Goal: Task Accomplishment & Management: Complete application form

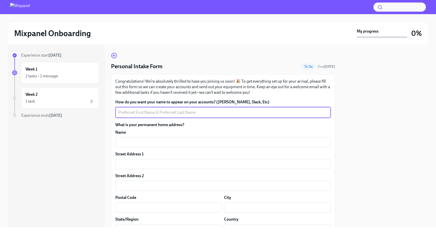
click at [177, 113] on textarea "How do you want your name to appear on your accounts? ([PERSON_NAME], Slack, Et…" at bounding box center [223, 112] width 210 height 6
type textarea "[PERSON_NAME]"
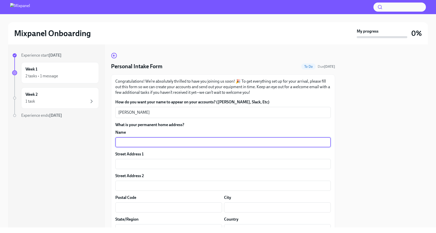
click at [246, 141] on input "text" at bounding box center [223, 142] width 216 height 10
type input "B102, [PERSON_NAME] Society"
click at [205, 164] on input "text" at bounding box center [223, 164] width 216 height 10
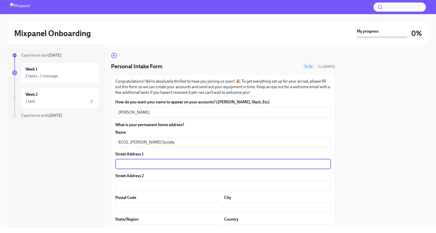
type input "O"
type input "{"
type input "Patil Nagar"
click at [151, 205] on input "text" at bounding box center [168, 207] width 107 height 10
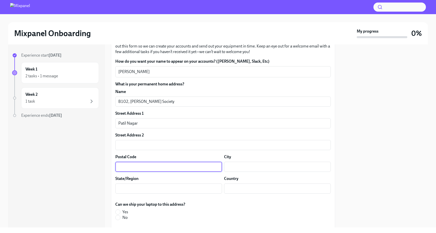
scroll to position [41, 0]
click at [230, 168] on input "text" at bounding box center [277, 166] width 107 height 10
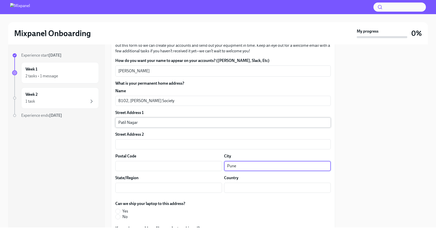
type input "Pune"
click at [160, 124] on input "Patil Nagar" at bounding box center [223, 122] width 216 height 10
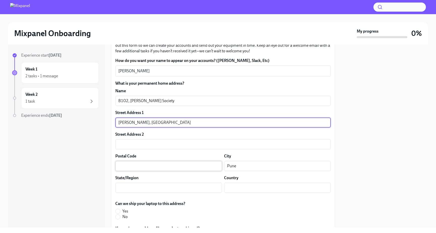
type input "[PERSON_NAME], [GEOGRAPHIC_DATA]"
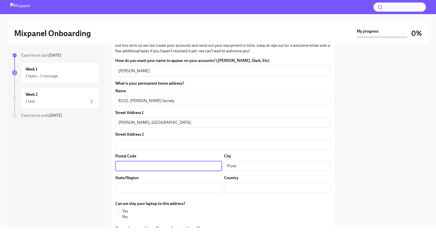
click at [150, 162] on input "text" at bounding box center [168, 166] width 107 height 10
type input "411045"
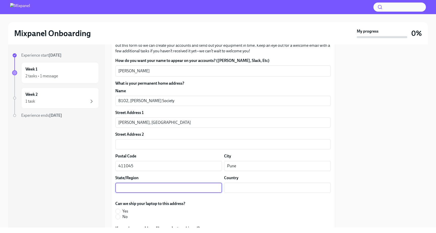
click at [140, 189] on input "text" at bounding box center [168, 188] width 107 height 10
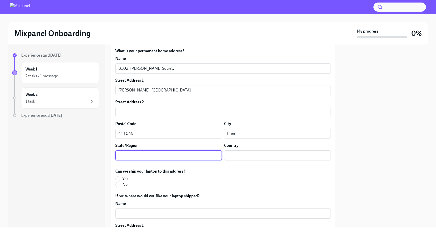
scroll to position [74, 0]
type input "m"
type input "[GEOGRAPHIC_DATA]"
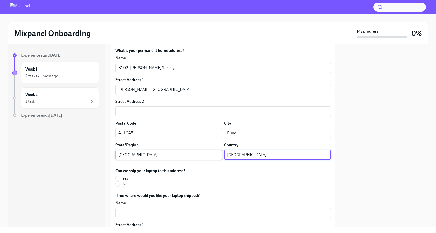
type input "[GEOGRAPHIC_DATA]"
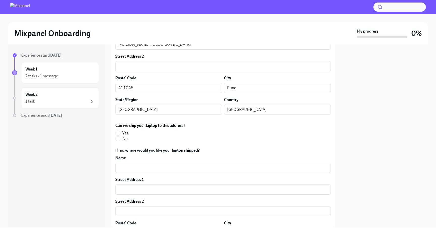
scroll to position [124, 0]
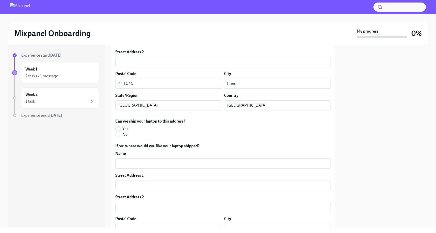
click at [119, 130] on input "Yes" at bounding box center [118, 129] width 5 height 5
radio input "true"
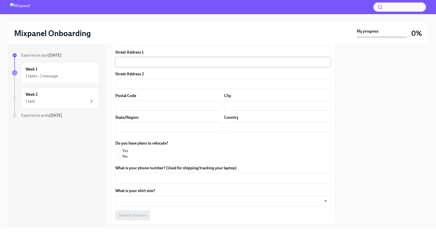
scroll to position [252, 0]
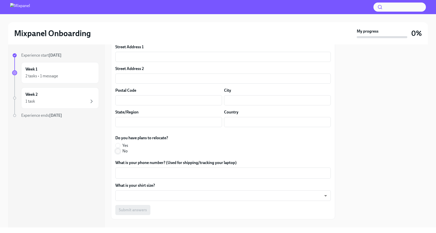
click at [120, 152] on input "No" at bounding box center [118, 151] width 5 height 5
radio input "true"
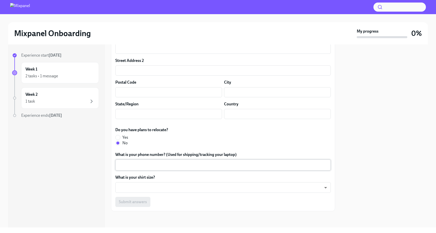
click at [135, 164] on textarea "What is your phone number? (Used for shipping/tracking your laptop)" at bounding box center [223, 165] width 210 height 6
click at [120, 138] on input "Yes" at bounding box center [118, 137] width 5 height 5
radio input "true"
click at [120, 144] on input "No" at bounding box center [118, 143] width 5 height 5
radio input "true"
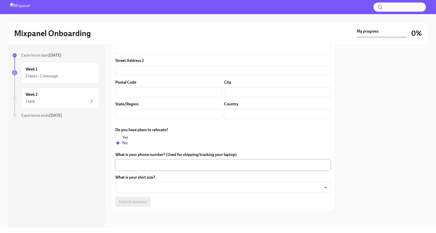
click at [141, 165] on textarea "What is your phone number? (Used for shipping/tracking your laptop)" at bounding box center [223, 165] width 210 height 6
type textarea "9665335973"
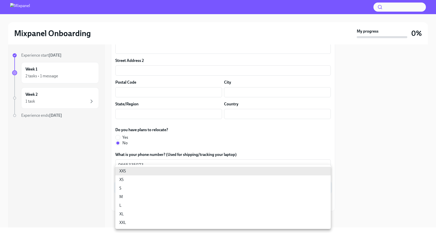
click at [267, 188] on body "Mixpanel Onboarding My progress 0% Experience start [DATE] Week 1 2 tasks • 1 m…" at bounding box center [218, 116] width 436 height 233
click at [180, 212] on li "XL" at bounding box center [223, 214] width 216 height 9
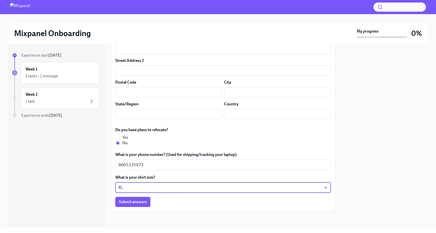
click at [134, 188] on body "Mixpanel Onboarding My progress 0% Experience start [DATE] Week 1 2 tasks • 1 m…" at bounding box center [218, 116] width 436 height 233
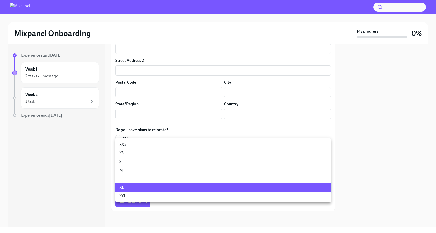
click at [134, 180] on li "L" at bounding box center [223, 179] width 216 height 9
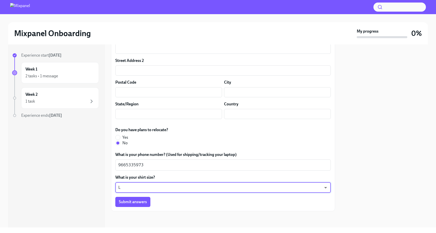
click at [132, 187] on body "Mixpanel Onboarding My progress 0% Experience start [DATE] Week 1 2 tasks • 1 m…" at bounding box center [218, 116] width 436 height 233
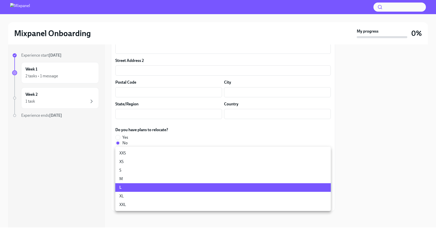
click at [129, 192] on li "XL" at bounding box center [223, 196] width 216 height 9
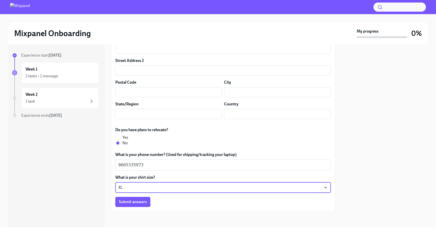
click at [77, 172] on div "Experience start [DATE] Week 1 2 tasks • 1 message Week 2 1 task Experience end…" at bounding box center [56, 135] width 97 height 183
click at [126, 188] on body "Mixpanel Onboarding My progress 0% Experience start [DATE] Week 1 2 tasks • 1 m…" at bounding box center [218, 116] width 436 height 233
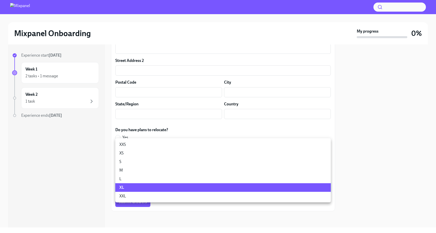
click at [128, 182] on li "L" at bounding box center [223, 179] width 216 height 9
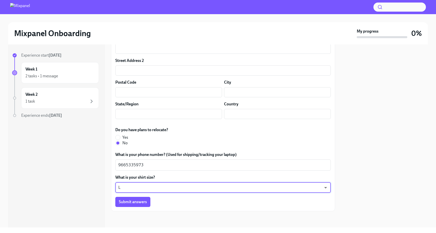
click at [162, 186] on body "Mixpanel Onboarding My progress 0% Experience start [DATE] Week 1 2 tasks • 1 m…" at bounding box center [218, 116] width 436 height 233
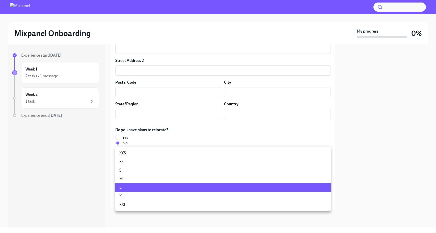
click at [150, 193] on li "XL" at bounding box center [223, 196] width 216 height 9
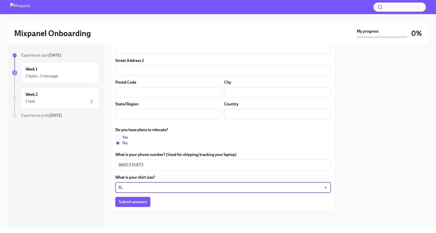
click at [156, 187] on body "Mixpanel Onboarding My progress 0% Experience start [DATE] Week 1 2 tasks • 1 m…" at bounding box center [218, 116] width 436 height 233
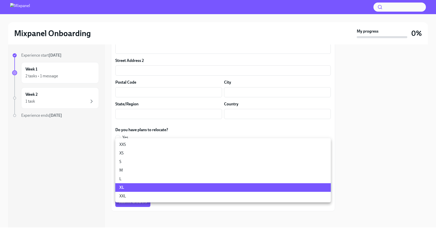
click at [156, 180] on li "L" at bounding box center [223, 179] width 216 height 9
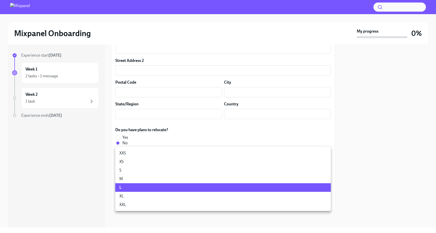
click at [169, 186] on body "Mixpanel Onboarding My progress 0% Experience start [DATE] Week 1 2 tasks • 1 m…" at bounding box center [218, 116] width 436 height 233
click at [345, 93] on div at bounding box center [218, 116] width 436 height 233
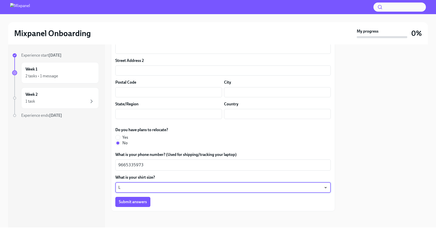
click at [188, 187] on body "Mixpanel Onboarding My progress 0% Experience start [DATE] Week 1 2 tasks • 1 m…" at bounding box center [218, 116] width 436 height 233
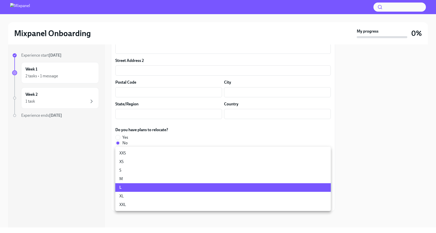
click at [158, 194] on li "XL" at bounding box center [223, 196] width 216 height 9
type input "YWiCe0Lvs"
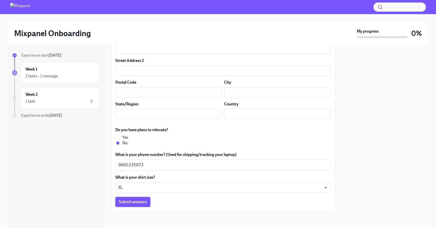
click at [128, 203] on span "Submit answers" at bounding box center [133, 201] width 28 height 5
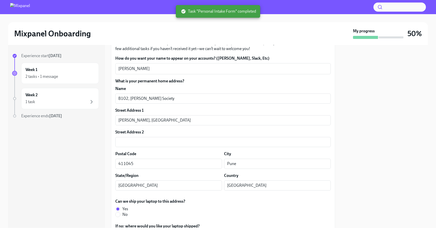
scroll to position [0, 0]
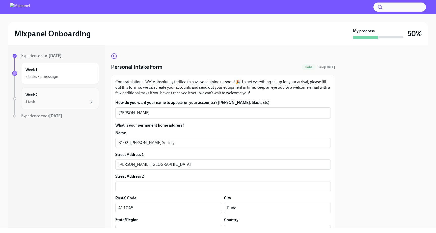
click at [77, 95] on div "Week 2 1 task" at bounding box center [60, 98] width 69 height 13
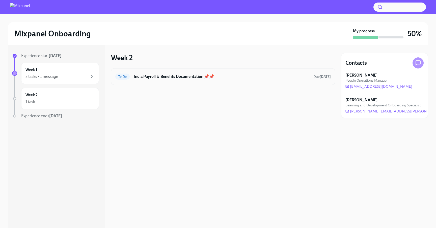
click at [142, 78] on h6 "India Payroll & Benefits Documentation 📌📌" at bounding box center [222, 77] width 176 height 6
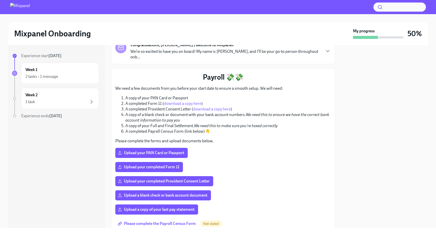
scroll to position [37, 0]
click at [142, 151] on span "Upload your PAN Card or Passport" at bounding box center [151, 153] width 65 height 5
click at [0, 0] on input "Upload your PAN Card or Passport" at bounding box center [0, 0] width 0 height 0
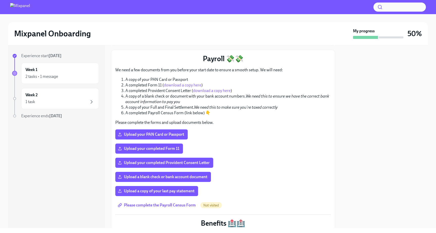
scroll to position [61, 0]
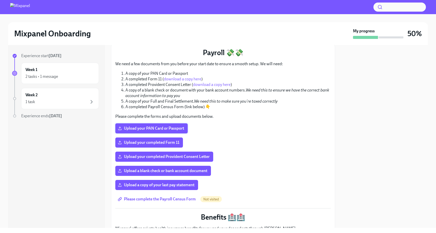
click at [160, 126] on span "Upload your PAN Card or Passport" at bounding box center [151, 128] width 65 height 5
click at [0, 0] on input "Upload your PAN Card or Passport" at bounding box center [0, 0] width 0 height 0
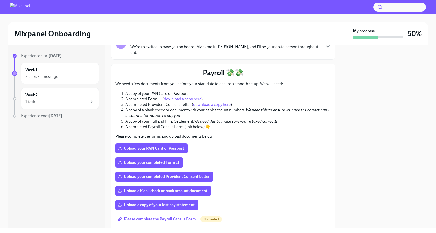
scroll to position [32, 0]
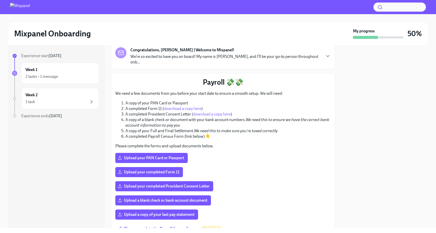
click at [125, 91] on p "We need a few documents from you before your start date to ensure a smooth setu…" at bounding box center [223, 94] width 216 height 6
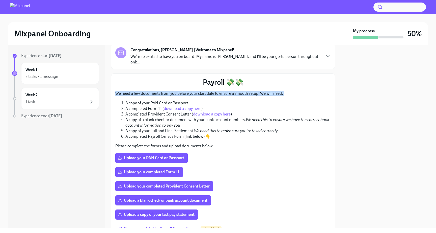
click at [125, 91] on p "We need a few documents from you before your start date to ensure a smooth setu…" at bounding box center [223, 94] width 216 height 6
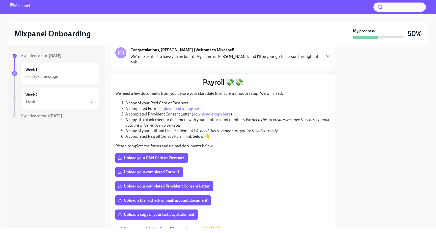
click at [131, 94] on div "We need a few documents from you before your start date to ensure a smooth setu…" at bounding box center [223, 120] width 216 height 58
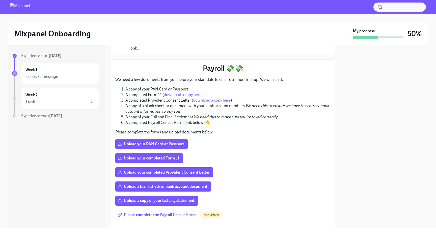
scroll to position [47, 0]
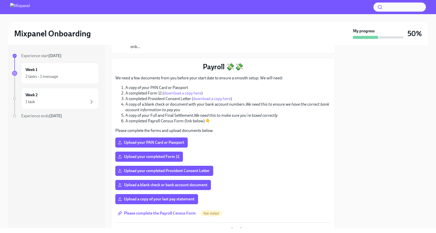
click at [179, 91] on link "download a copy here" at bounding box center [183, 93] width 38 height 5
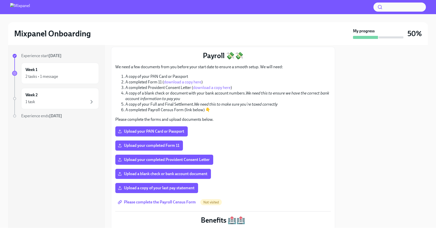
scroll to position [57, 0]
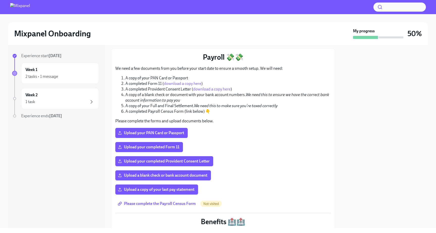
click at [210, 87] on link "download a copy here" at bounding box center [212, 89] width 38 height 5
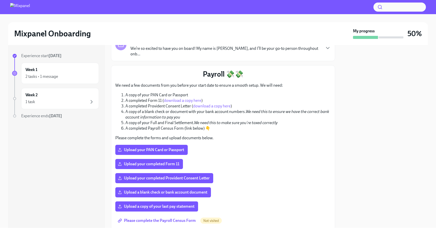
scroll to position [46, 0]
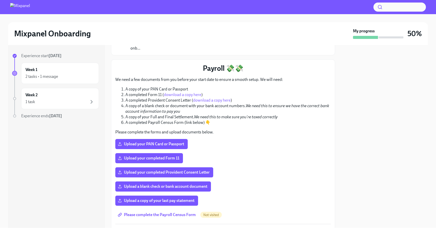
click at [228, 186] on div "Payroll 💸💸 We need a few documents from you before your start date to ensure a …" at bounding box center [223, 193] width 216 height 259
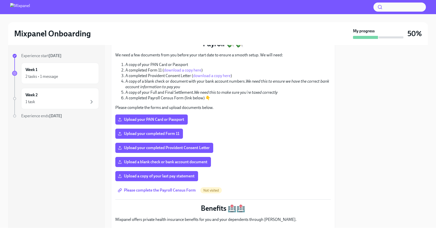
scroll to position [63, 0]
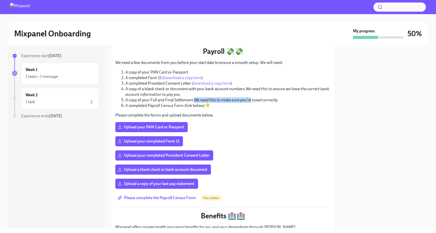
drag, startPoint x: 194, startPoint y: 94, endPoint x: 250, endPoint y: 94, distance: 55.8
click at [251, 97] on li "A copy of your Full and Final Settlement. We need this to make sure you're taxe…" at bounding box center [229, 100] width 206 height 6
click at [277, 97] on em "We need this to make sure you're taxed correctly" at bounding box center [236, 99] width 84 height 5
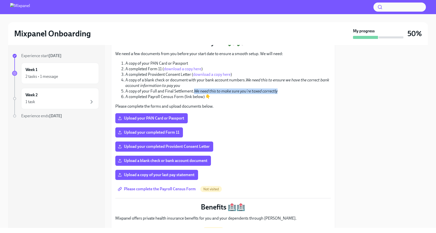
drag, startPoint x: 19, startPoint y: 115, endPoint x: 75, endPoint y: 115, distance: 55.6
click at [75, 115] on div "Experience ends [DATE]" at bounding box center [55, 116] width 87 height 6
click at [75, 115] on div "Experience ends [DATE]" at bounding box center [60, 116] width 78 height 6
click at [68, 95] on div "Week 2 1 task" at bounding box center [60, 98] width 69 height 13
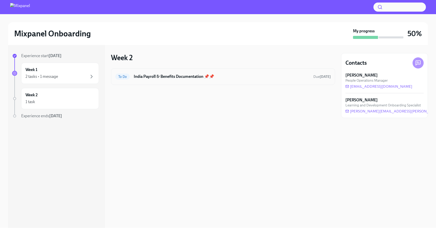
click at [278, 78] on h6 "India Payroll & Benefits Documentation 📌📌" at bounding box center [222, 77] width 176 height 6
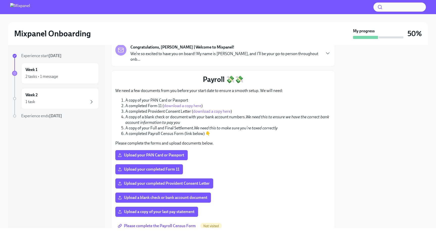
scroll to position [36, 0]
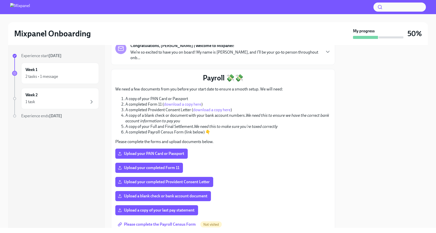
click at [129, 124] on li "A copy of your Full and Final Settlement. We need this to make sure you're taxe…" at bounding box center [229, 127] width 206 height 6
click at [129, 129] on li "A completed Payroll Census Form (link below) 👇" at bounding box center [229, 132] width 206 height 6
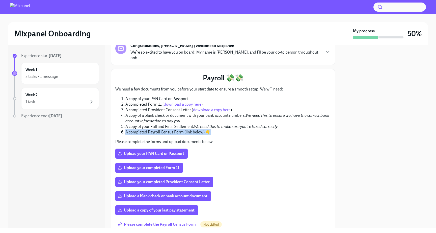
click at [129, 129] on li "A completed Payroll Census Form (link below) 👇" at bounding box center [229, 132] width 206 height 6
click at [153, 129] on li "A completed Payroll Census Form (link below) 👇" at bounding box center [229, 132] width 206 height 6
click at [162, 124] on li "A copy of your Full and Final Settlement. We need this to make sure you're taxe…" at bounding box center [229, 127] width 206 height 6
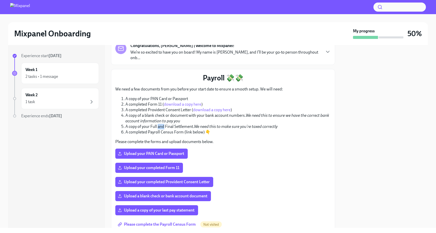
click at [162, 124] on li "A copy of your Full and Final Settlement. We need this to make sure you're taxe…" at bounding box center [229, 127] width 206 height 6
click at [200, 129] on li "A completed Payroll Census Form (link below) 👇" at bounding box center [229, 132] width 206 height 6
click at [204, 124] on em "We need this to make sure you're taxed correctly" at bounding box center [236, 126] width 84 height 5
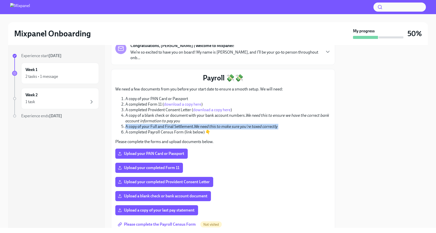
click at [204, 124] on em "We need this to make sure you're taxed correctly" at bounding box center [236, 126] width 84 height 5
click at [194, 124] on li "A copy of your Full and Final Settlement. We need this to make sure you're taxe…" at bounding box center [229, 127] width 206 height 6
drag, startPoint x: 195, startPoint y: 121, endPoint x: 283, endPoint y: 122, distance: 87.2
click at [282, 124] on li "A copy of your Full and Final Settlement. We need this to make sure you're taxe…" at bounding box center [229, 127] width 206 height 6
click at [283, 124] on li "A copy of your Full and Final Settlement. We need this to make sure you're taxe…" at bounding box center [229, 127] width 206 height 6
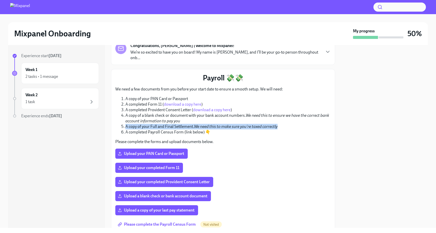
drag, startPoint x: 279, startPoint y: 122, endPoint x: 122, endPoint y: 121, distance: 157.4
click at [126, 124] on li "A copy of your Full and Final Settlement. We need this to make sure you're taxe…" at bounding box center [229, 127] width 206 height 6
click at [144, 124] on li "A copy of your Full and Final Settlement. We need this to make sure you're taxe…" at bounding box center [229, 127] width 206 height 6
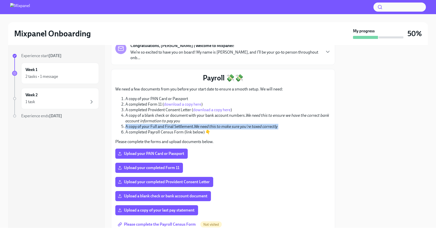
click at [157, 124] on li "A copy of your Full and Final Settlement. We need this to make sure you're taxe…" at bounding box center [229, 127] width 206 height 6
click at [179, 124] on li "A copy of your Full and Final Settlement. We need this to make sure you're taxe…" at bounding box center [229, 127] width 206 height 6
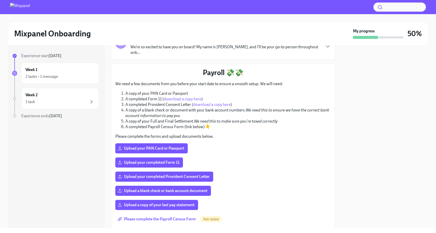
click at [194, 124] on li "A completed Payroll Census Form (link below) 👇" at bounding box center [229, 127] width 206 height 6
click at [193, 124] on li "A completed Payroll Census Form (link below) 👇" at bounding box center [229, 127] width 206 height 6
drag, startPoint x: 210, startPoint y: 122, endPoint x: 113, endPoint y: 121, distance: 97.0
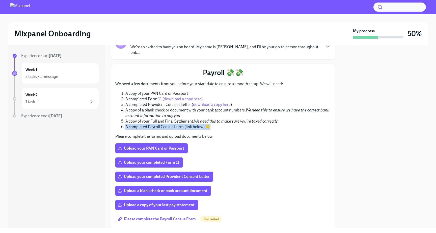
click at [113, 121] on div "Payroll 💸💸 We need a few documents from you before your start date to ensure a …" at bounding box center [223, 197] width 224 height 267
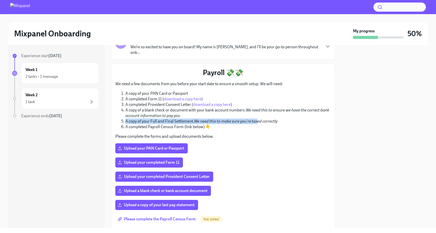
drag, startPoint x: 125, startPoint y: 116, endPoint x: 258, endPoint y: 116, distance: 133.1
click at [258, 118] on li "A copy of your Full and Final Settlement. We need this to make sure you're taxe…" at bounding box center [229, 121] width 206 height 6
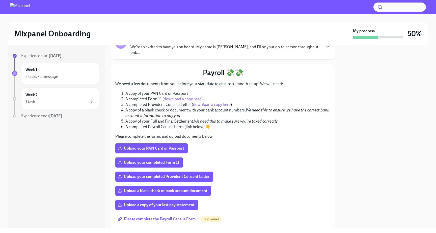
click at [280, 118] on li "A copy of your Full and Final Settlement. We need this to make sure you're taxe…" at bounding box center [229, 121] width 206 height 6
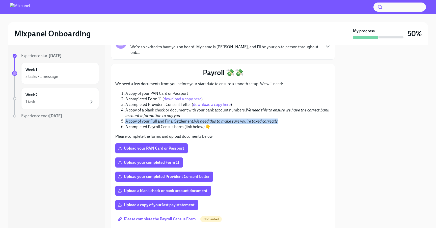
click at [280, 118] on li "A copy of your Full and Final Settlement. We need this to make sure you're taxe…" at bounding box center [229, 121] width 206 height 6
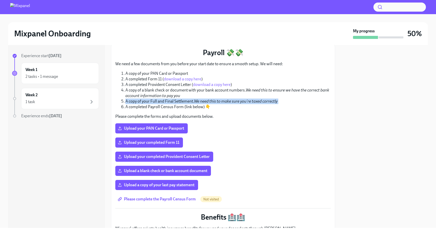
scroll to position [63, 0]
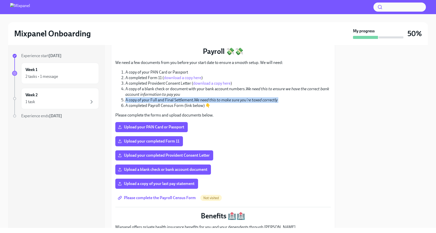
click at [158, 195] on span "Please complete the Payroll Census Form" at bounding box center [157, 197] width 77 height 5
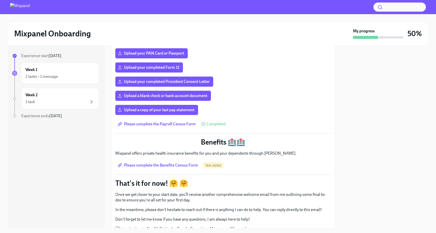
scroll to position [139, 0]
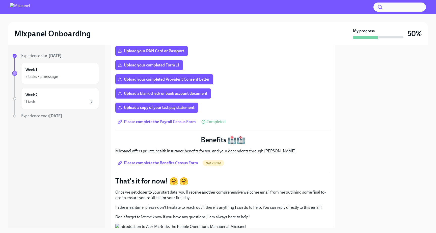
click at [225, 148] on p "Mixpanel offers private health insurance benefits for you and your dependents t…" at bounding box center [223, 151] width 216 height 6
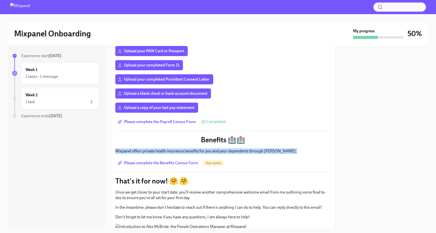
click at [225, 148] on p "Mixpanel offers private health insurance benefits for you and your dependents t…" at bounding box center [223, 151] width 216 height 6
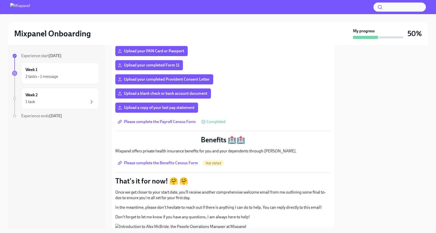
click at [242, 160] on div "Please complete the Benefits Census Form Not visited" at bounding box center [223, 163] width 216 height 10
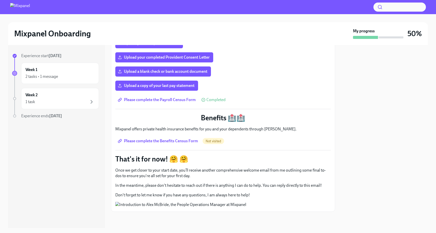
scroll to position [164, 0]
click at [180, 138] on span "Please complete the Benefits Census Form" at bounding box center [158, 140] width 79 height 5
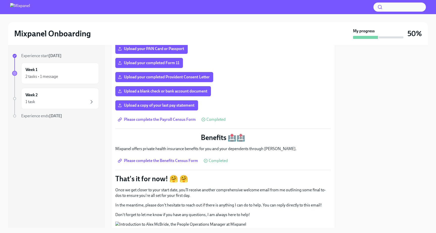
scroll to position [209, 0]
